Goal: Task Accomplishment & Management: Use online tool/utility

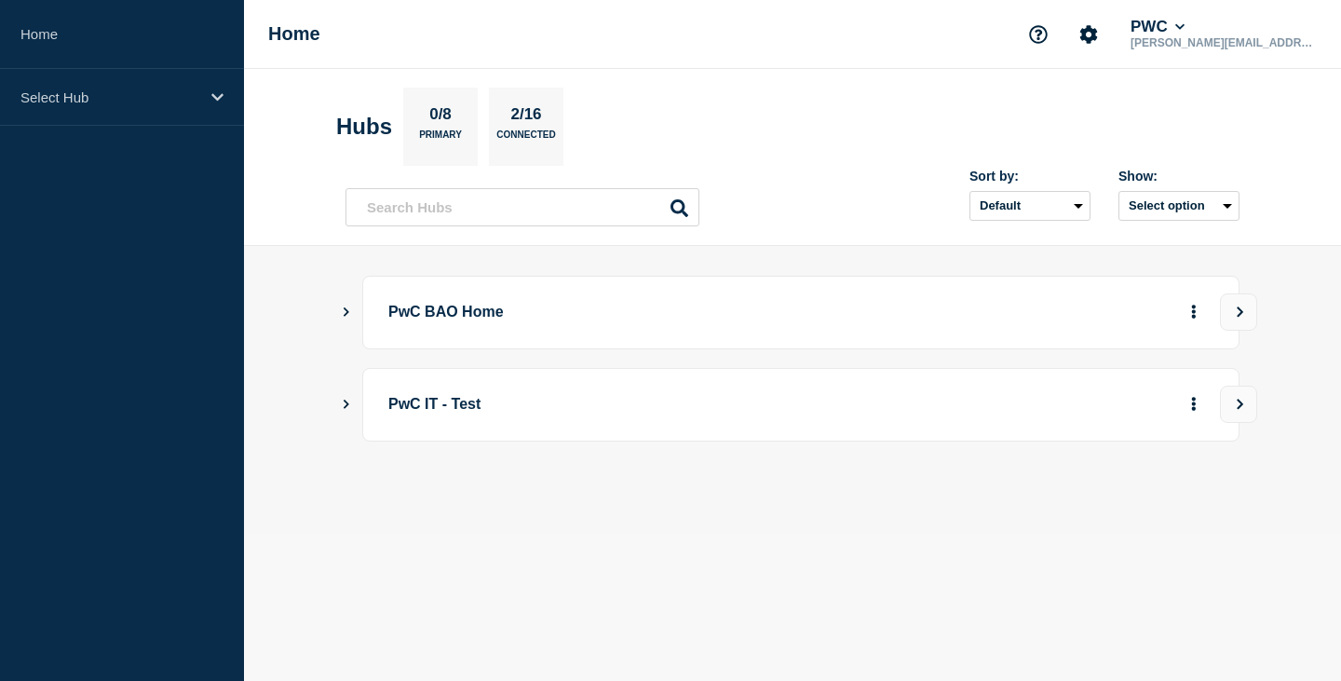
click at [345, 310] on icon "Show Connected Hubs" at bounding box center [347, 311] width 6 height 9
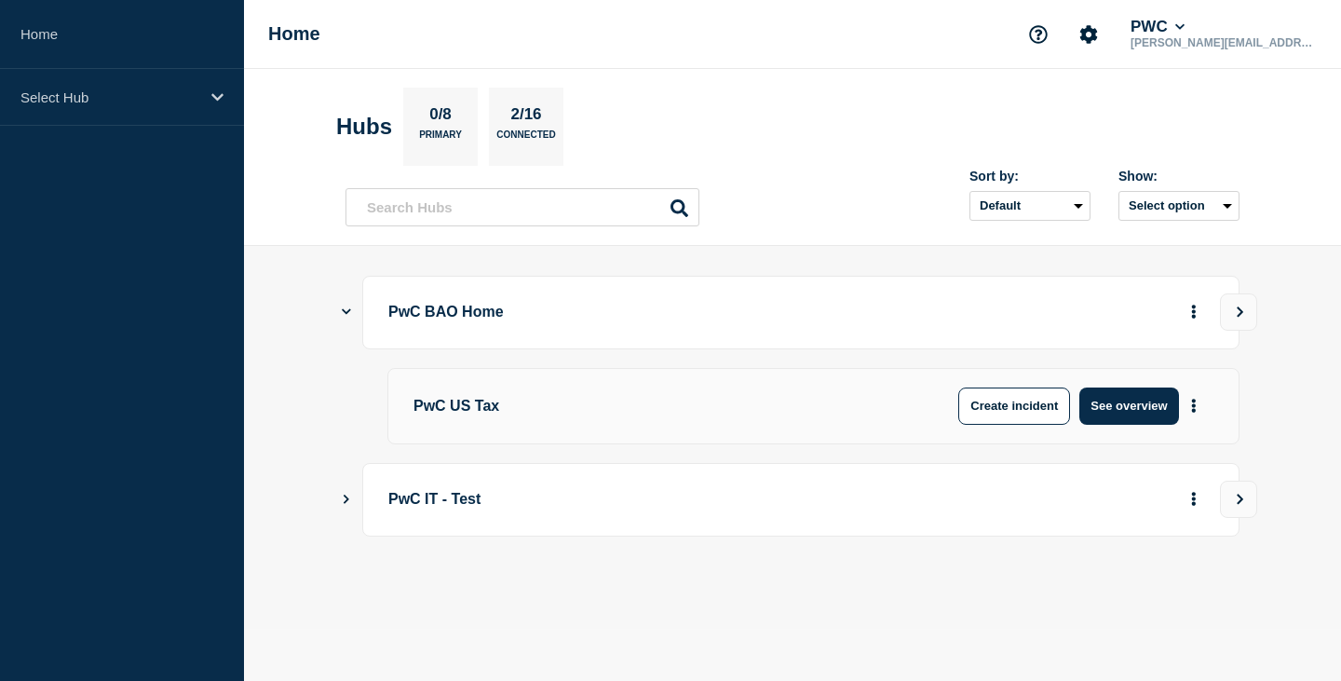
click at [476, 409] on p "PwC US Tax" at bounding box center [658, 405] width 490 height 37
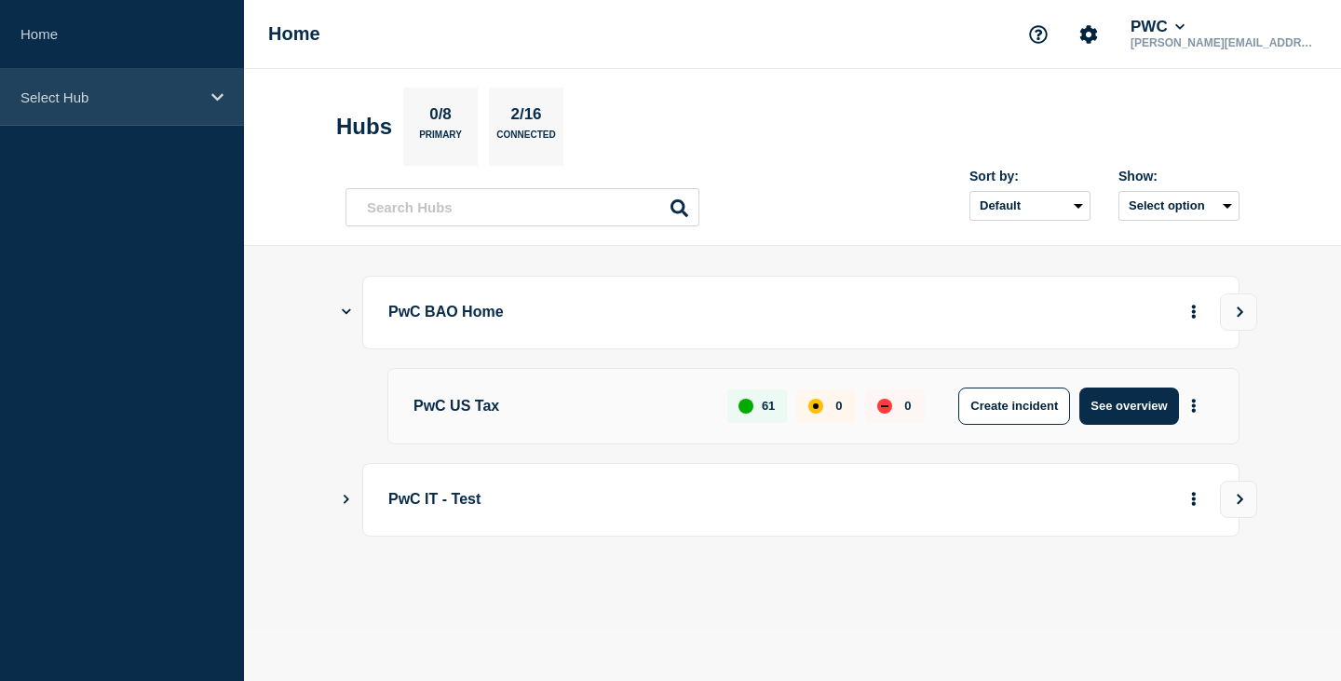
click at [218, 92] on icon at bounding box center [217, 97] width 12 height 14
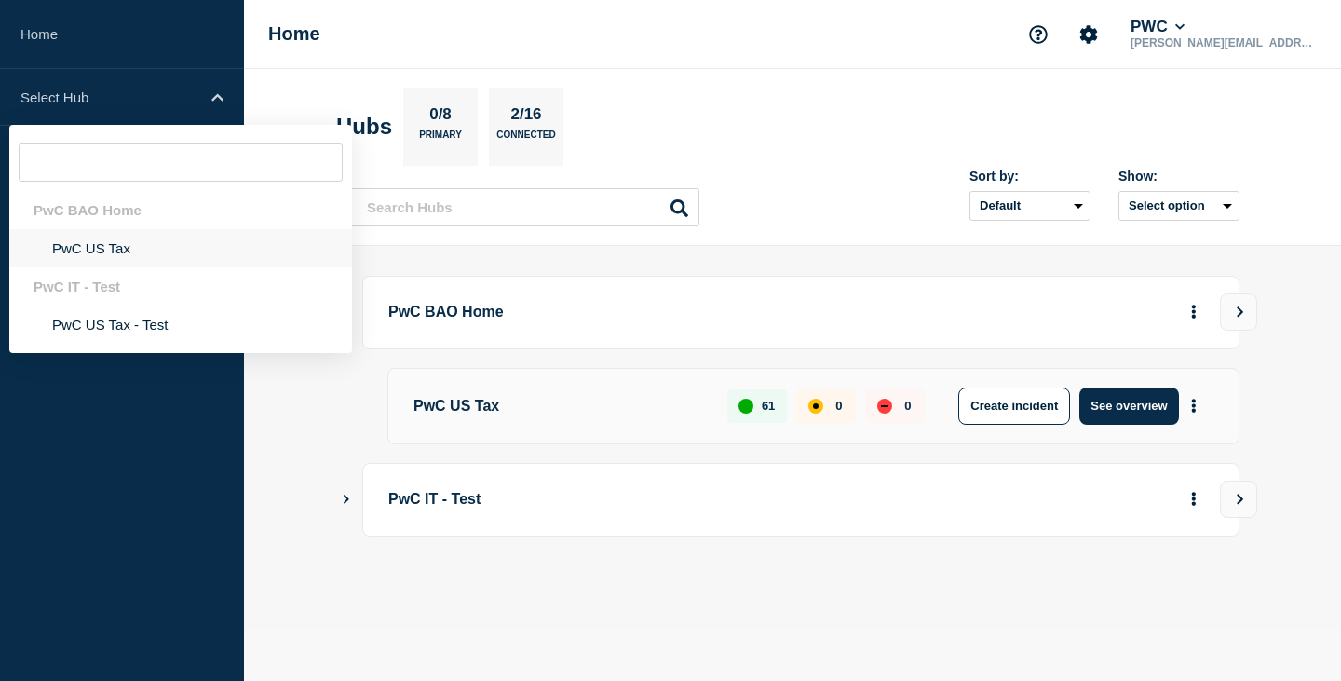
click at [103, 247] on li "PwC US Tax" at bounding box center [180, 248] width 343 height 38
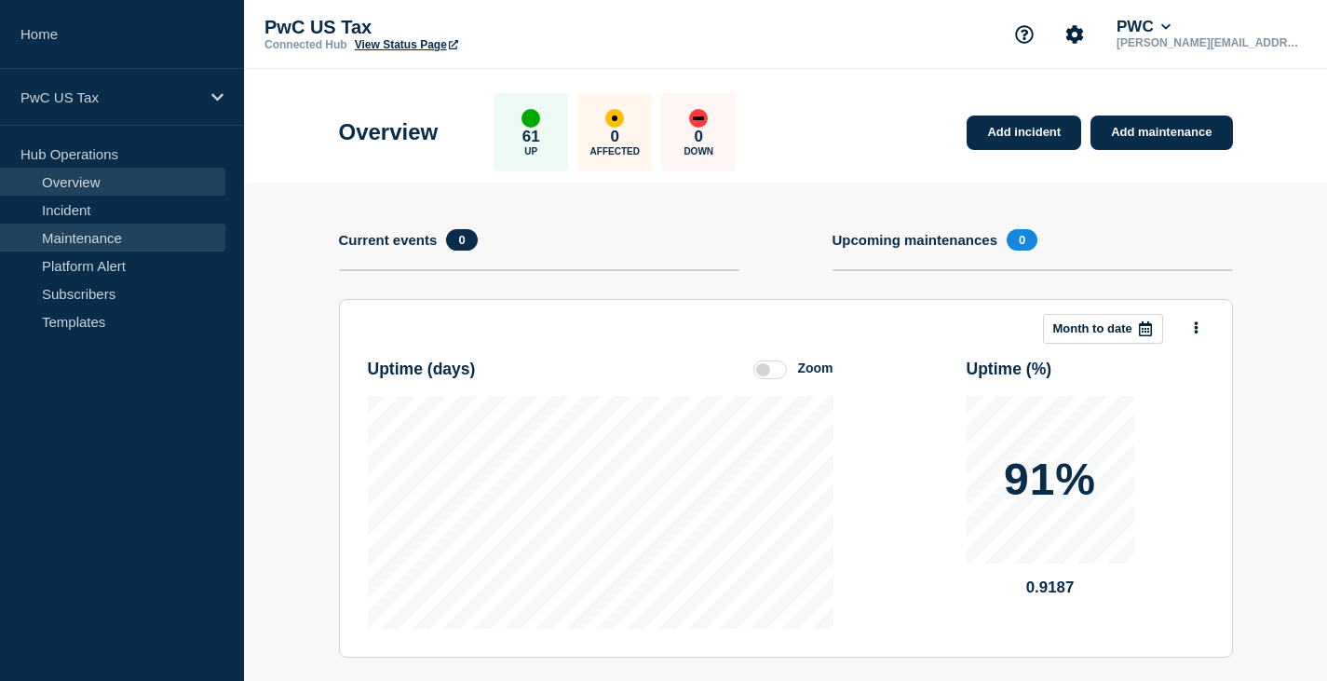
click at [97, 234] on link "Maintenance" at bounding box center [112, 237] width 225 height 28
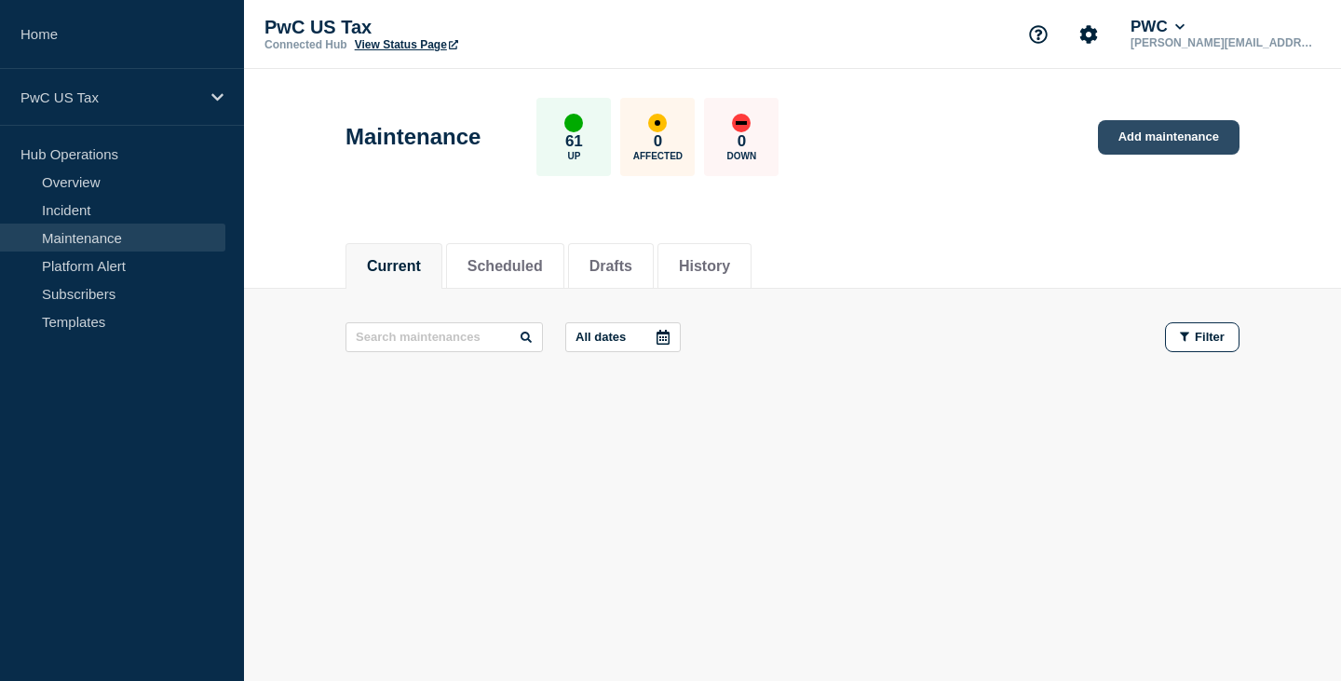
click at [1179, 135] on link "Add maintenance" at bounding box center [1169, 137] width 142 height 34
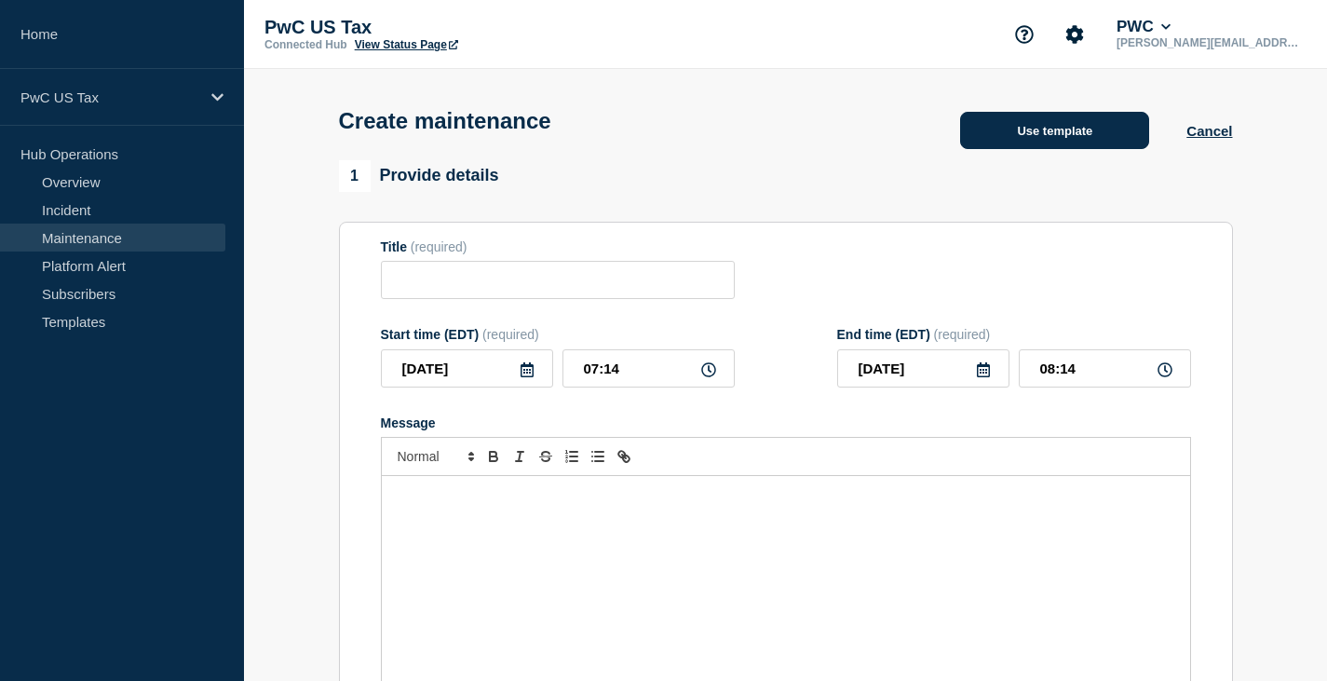
click at [1048, 144] on button "Use template" at bounding box center [1054, 130] width 189 height 37
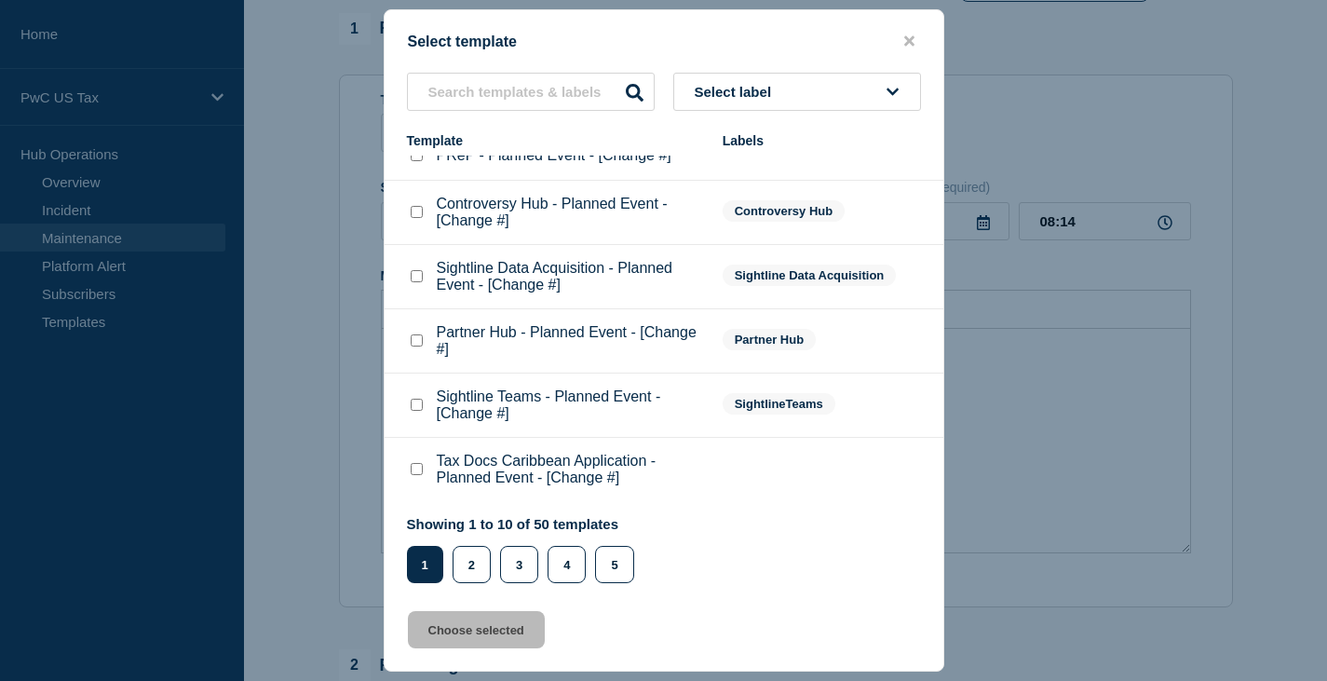
scroll to position [186, 0]
click at [465, 101] on input "text" at bounding box center [531, 92] width 248 height 38
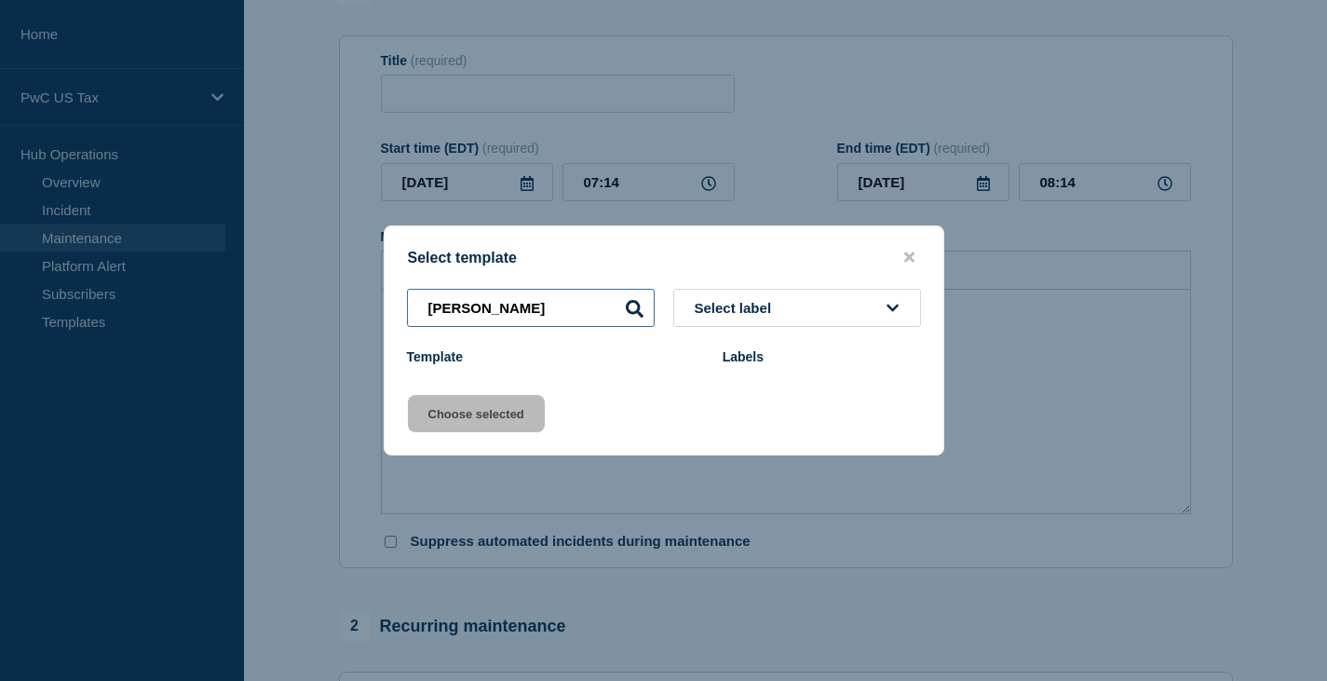
drag, startPoint x: 487, startPoint y: 311, endPoint x: 386, endPoint y: 301, distance: 101.1
click at [386, 301] on div "[PERSON_NAME] Select label" at bounding box center [663, 308] width 559 height 38
type input "fdb"
click at [910, 256] on icon "close button" at bounding box center [909, 257] width 10 height 10
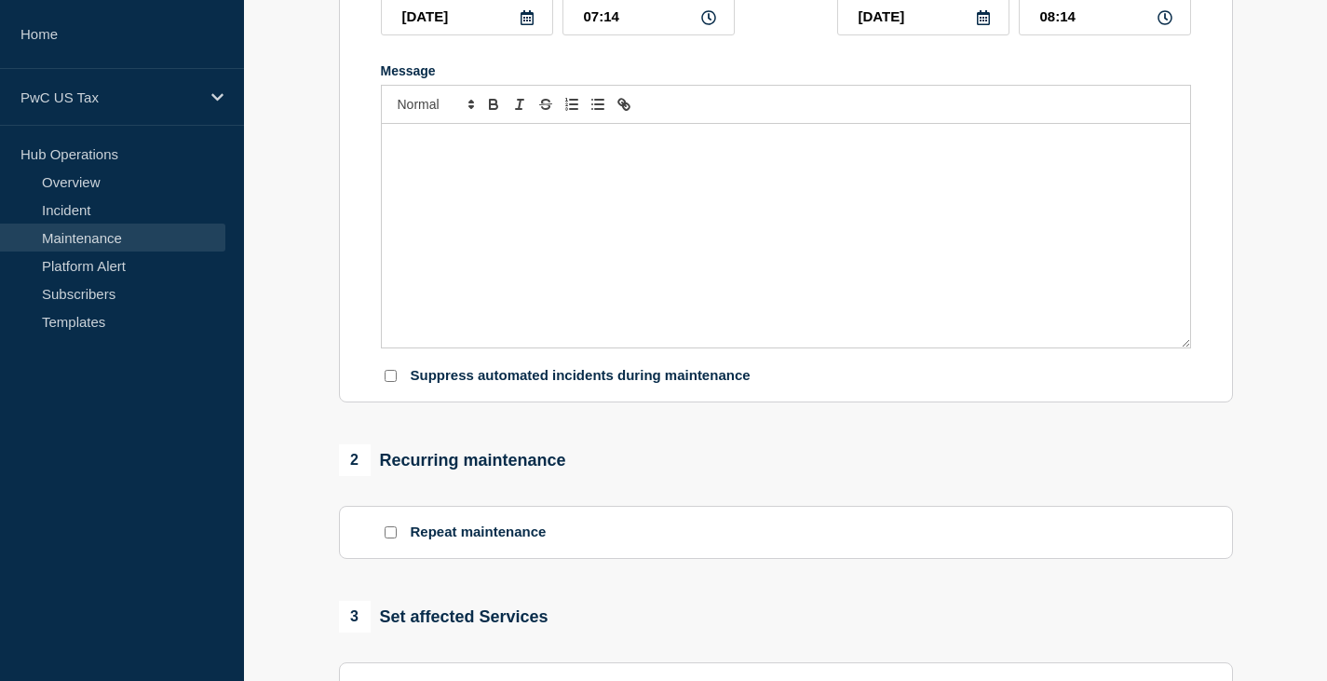
scroll to position [745, 0]
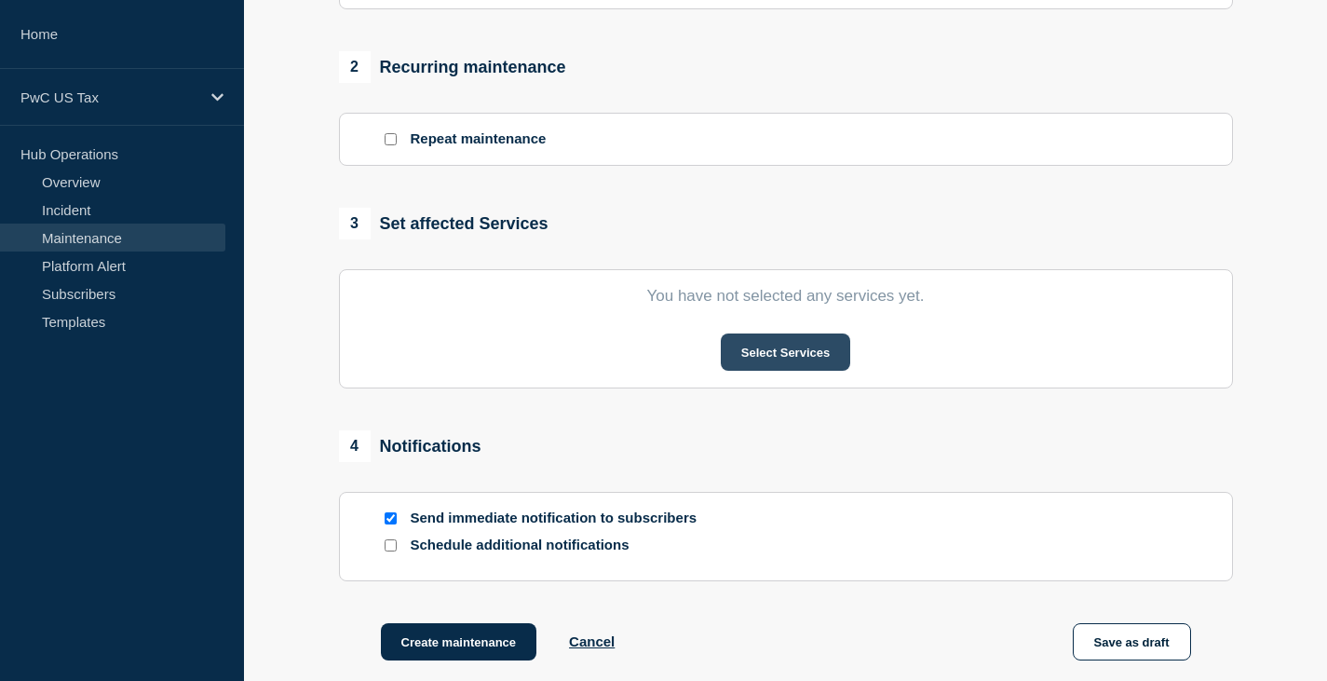
click at [777, 352] on button "Select Services" at bounding box center [785, 351] width 129 height 37
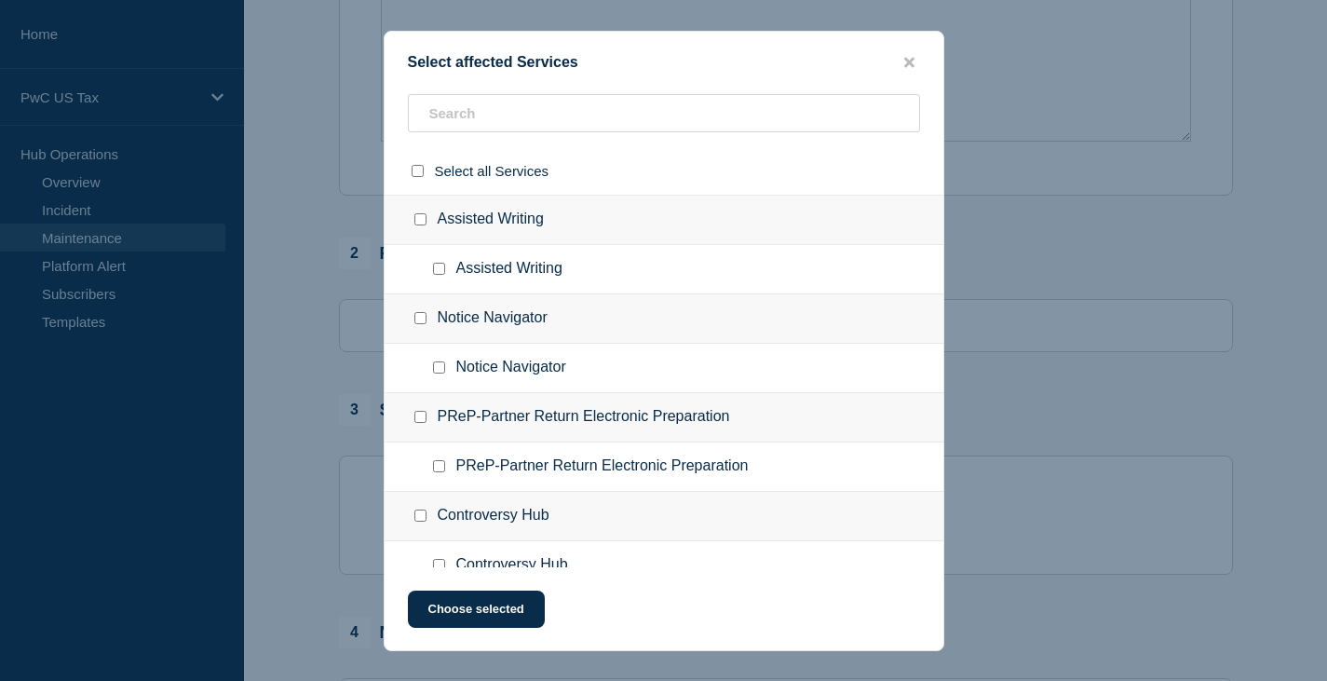
scroll to position [186, 0]
click at [471, 227] on div "Assisted Writing" at bounding box center [663, 220] width 559 height 50
click at [422, 223] on input "Assisted Writing checkbox" at bounding box center [420, 219] width 12 height 12
checkbox input "true"
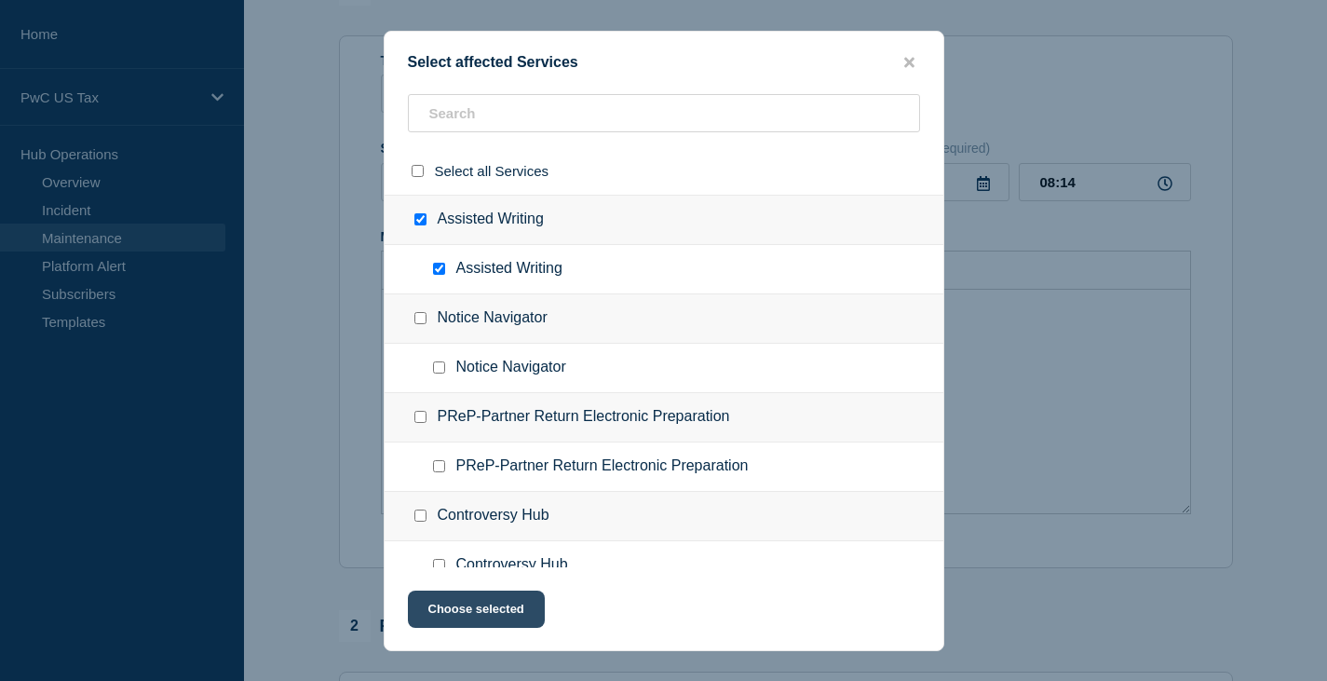
drag, startPoint x: 479, startPoint y: 615, endPoint x: 493, endPoint y: 575, distance: 42.7
click at [479, 615] on button "Choose selected" at bounding box center [476, 608] width 137 height 37
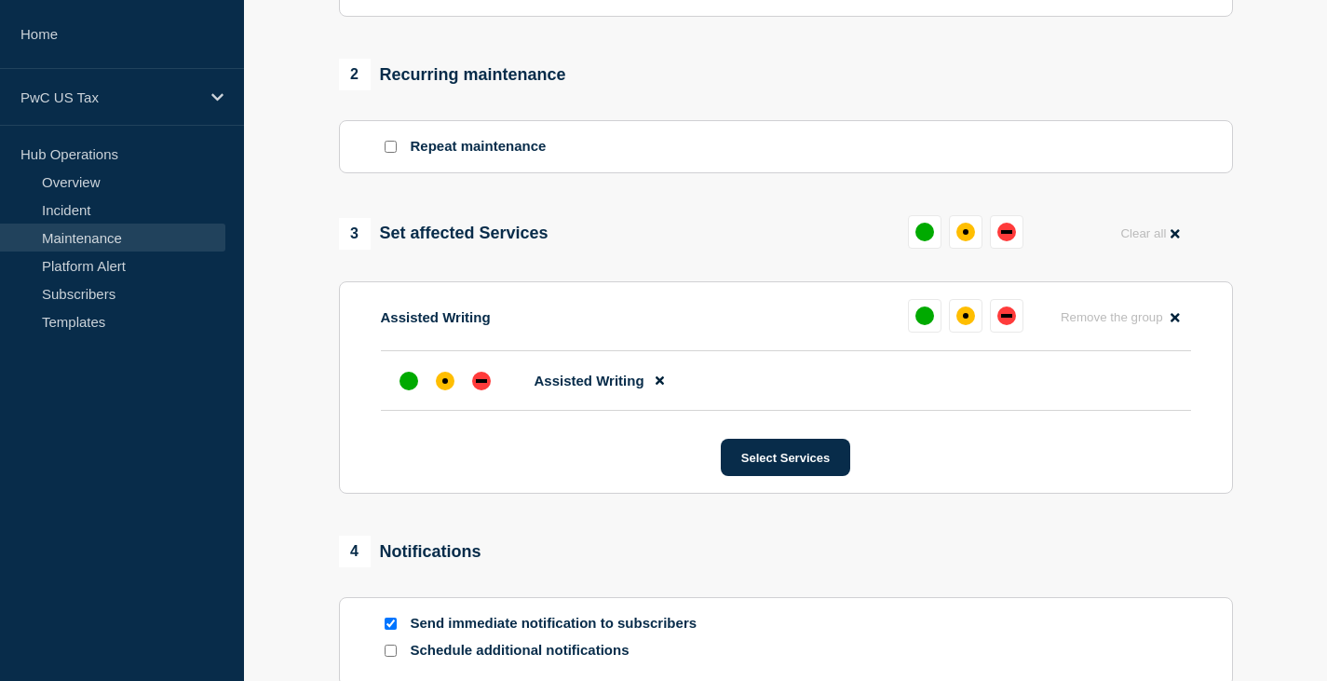
scroll to position [745, 0]
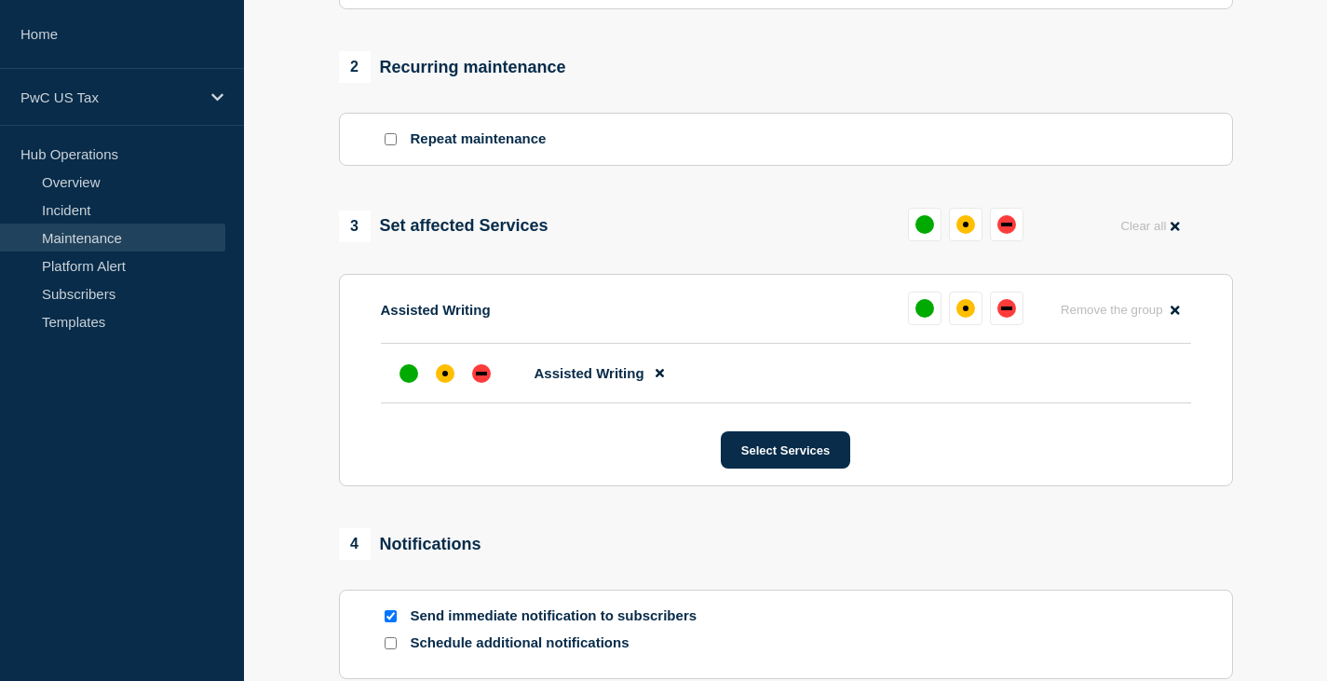
click at [577, 380] on span "Assisted Writing" at bounding box center [589, 373] width 110 height 16
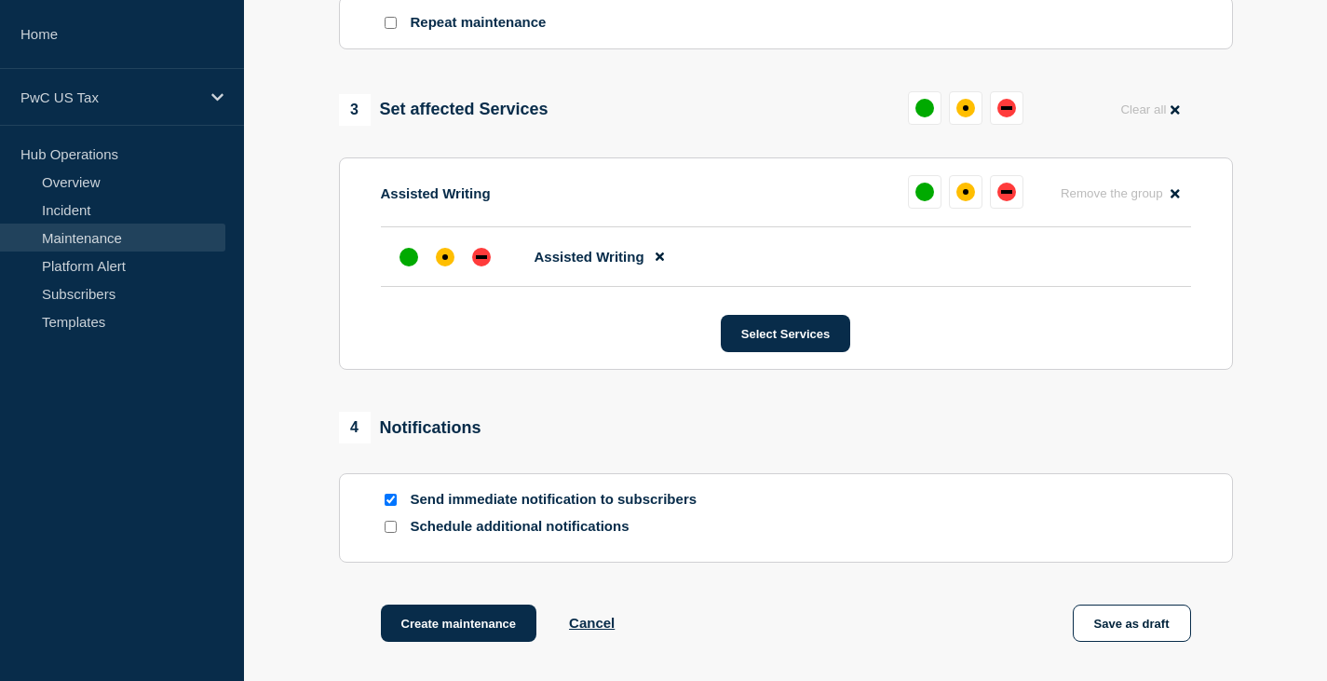
scroll to position [1041, 0]
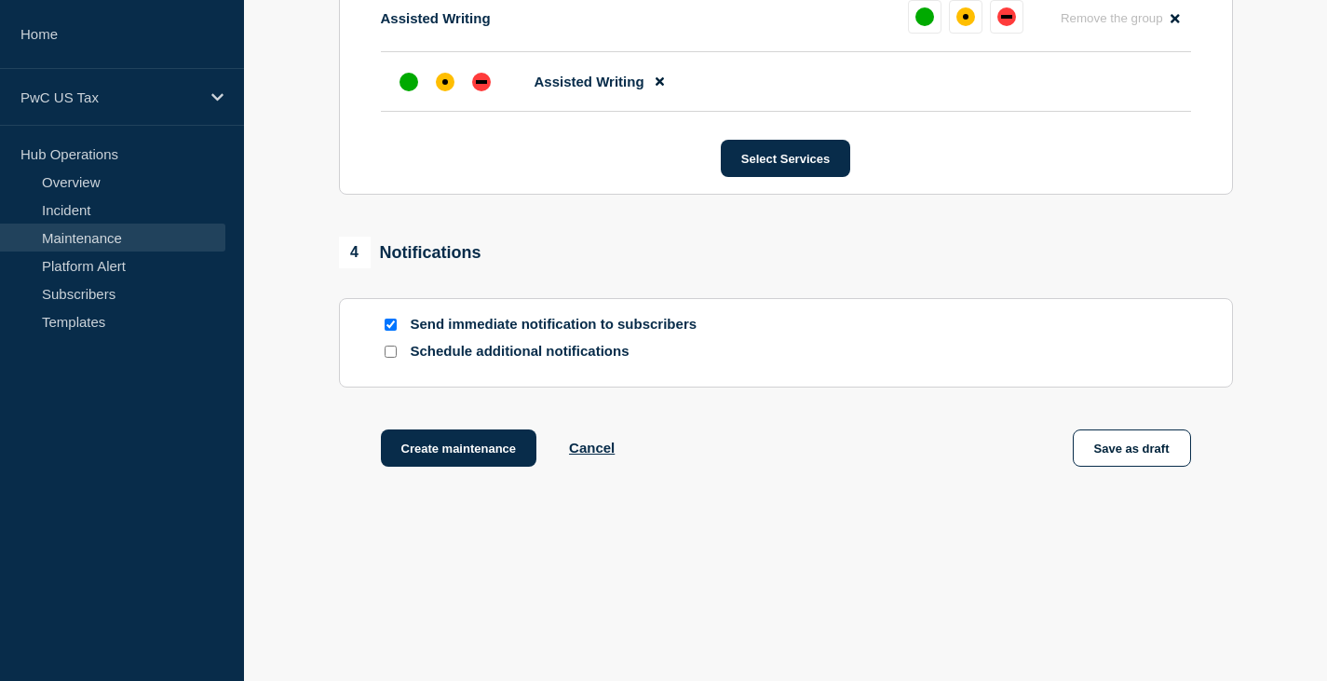
click at [391, 329] on input "Send immediate notification to subscribers" at bounding box center [390, 324] width 12 height 12
checkbox input "false"
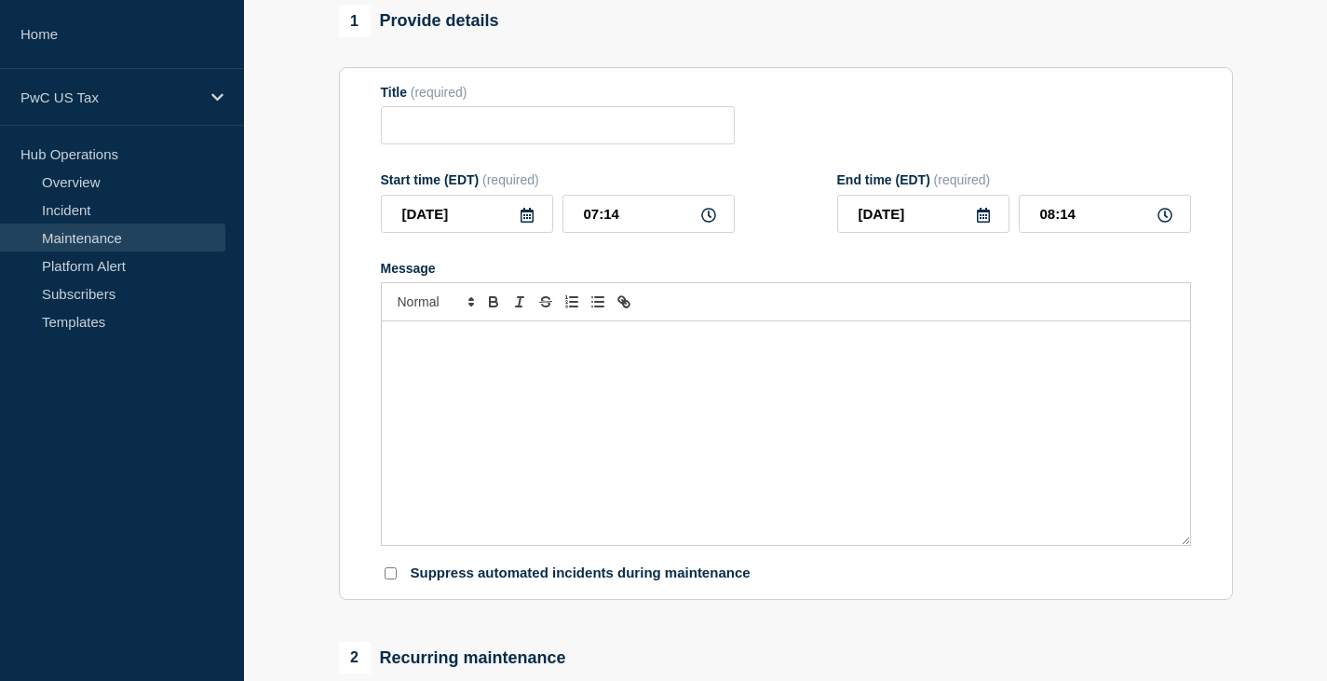
scroll to position [110, 0]
